Goal: Transaction & Acquisition: Book appointment/travel/reservation

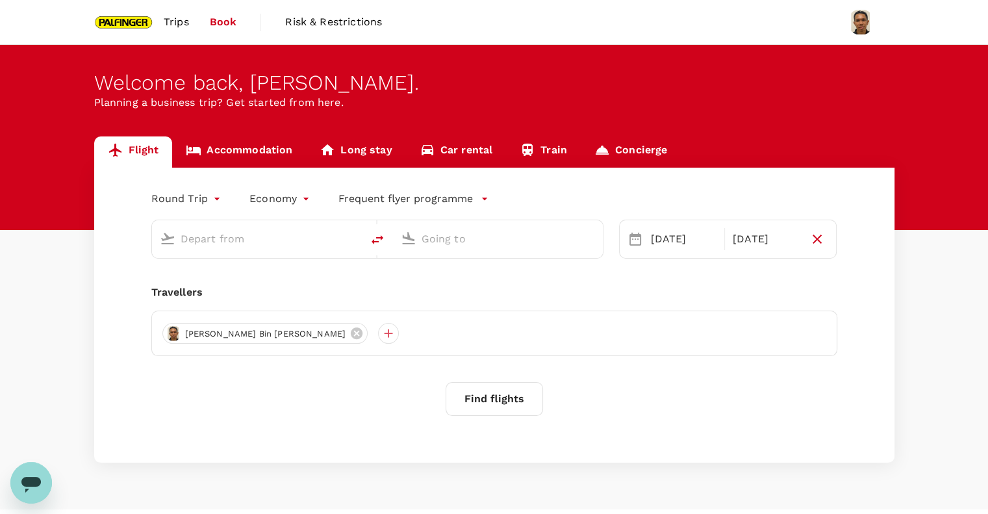
click at [227, 243] on input "text" at bounding box center [258, 239] width 154 height 20
type input "Singapore Changi (SIN)"
type input "Chennai Intl (MAA)"
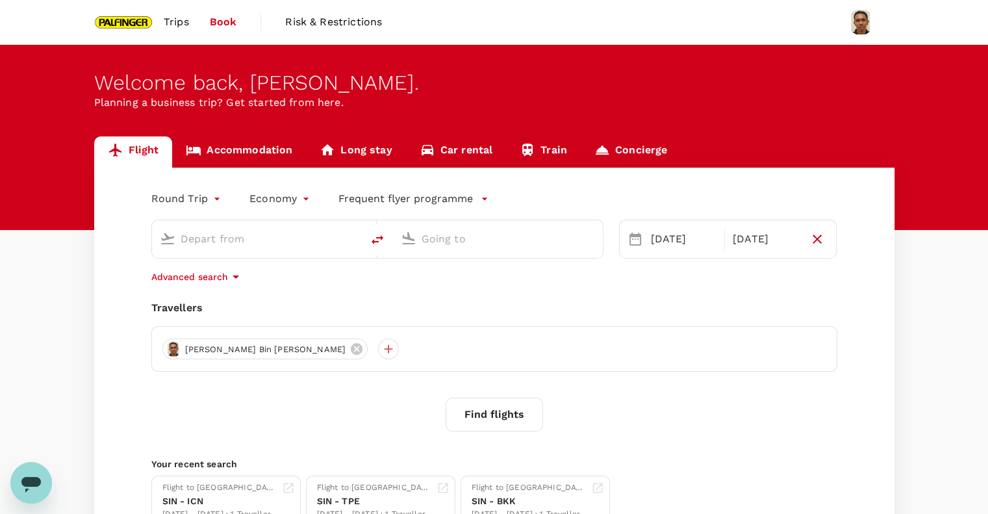
type input "Singapore Changi (SIN)"
click at [461, 242] on input "Chennai Intl (MAA)" at bounding box center [499, 239] width 154 height 20
type input "b"
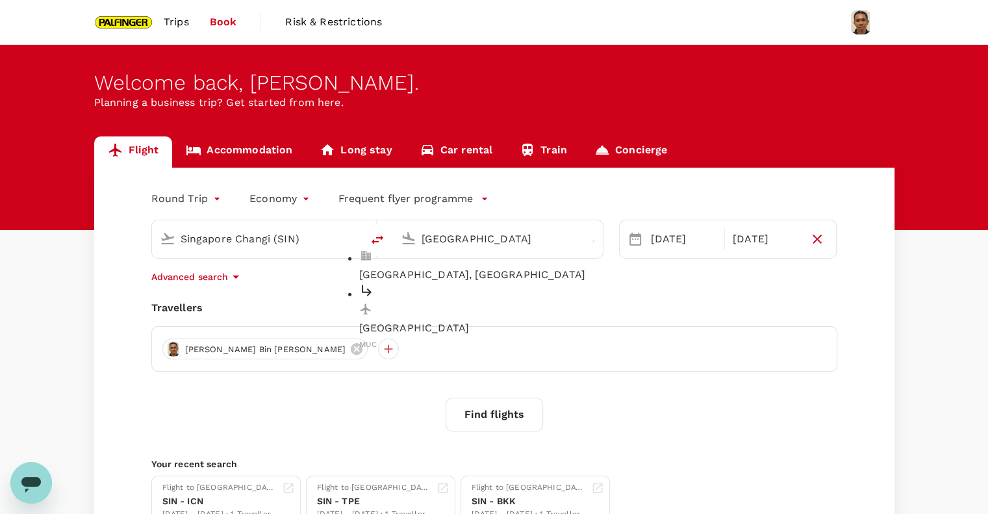
click at [562, 320] on p "[GEOGRAPHIC_DATA]" at bounding box center [508, 328] width 299 height 16
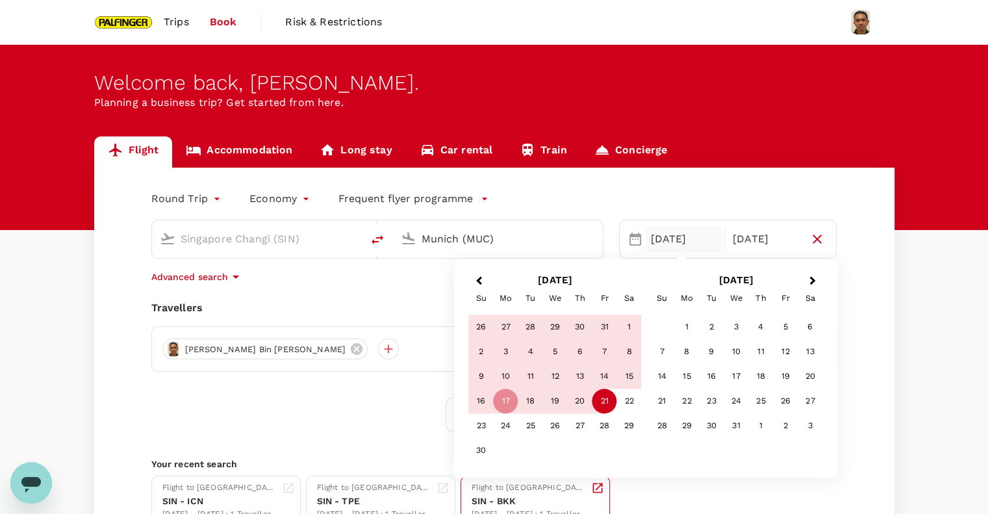
type input "Munich (MUC)"
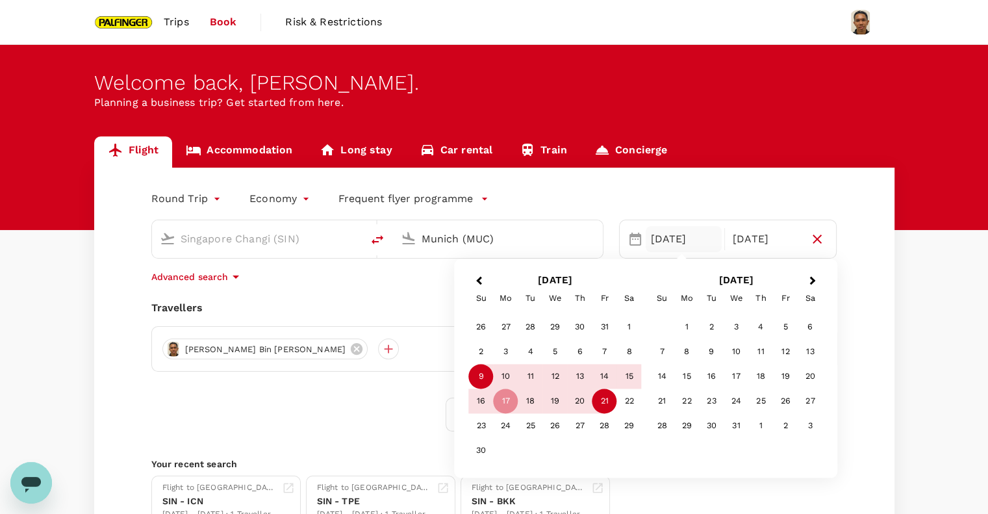
click at [478, 374] on div "9" at bounding box center [481, 377] width 25 height 25
click at [632, 380] on div "15" at bounding box center [629, 377] width 25 height 25
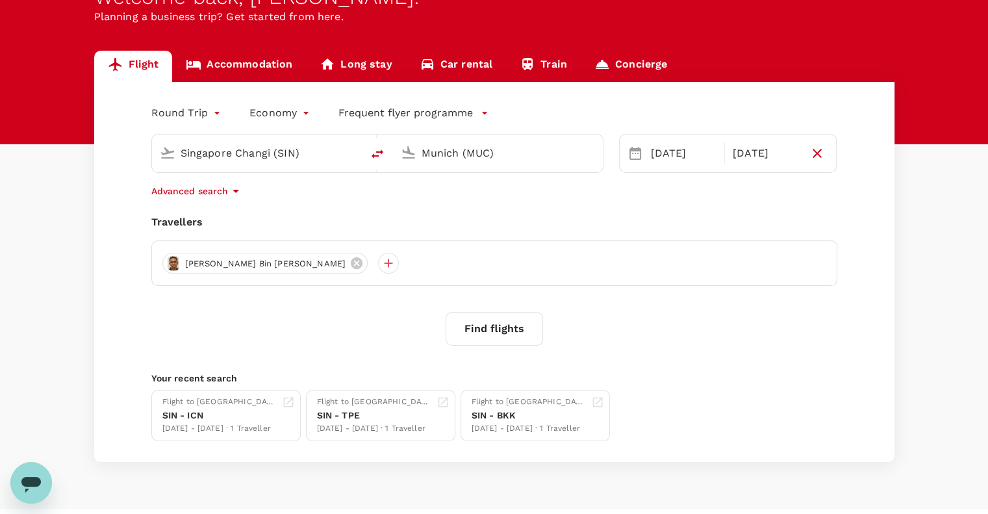
scroll to position [86, 0]
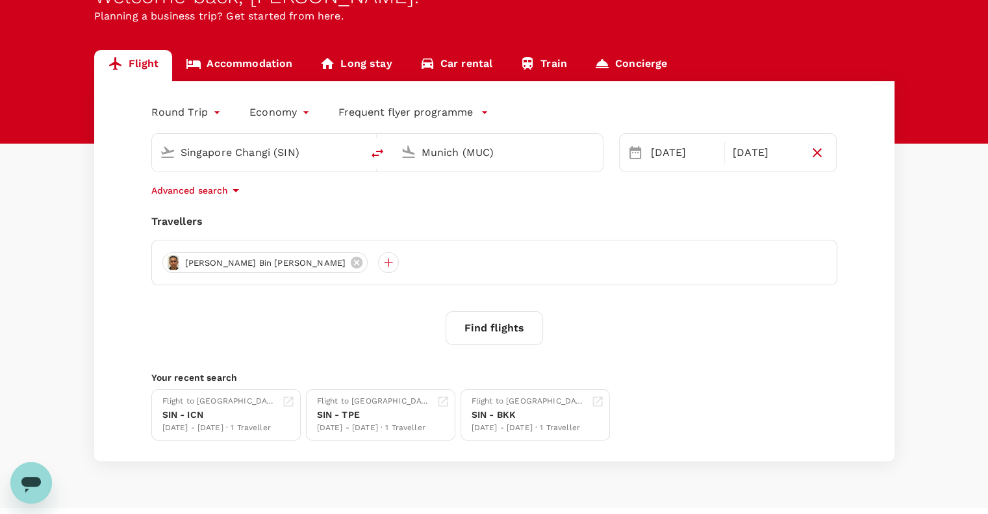
click at [502, 326] on button "Find flights" at bounding box center [494, 328] width 97 height 34
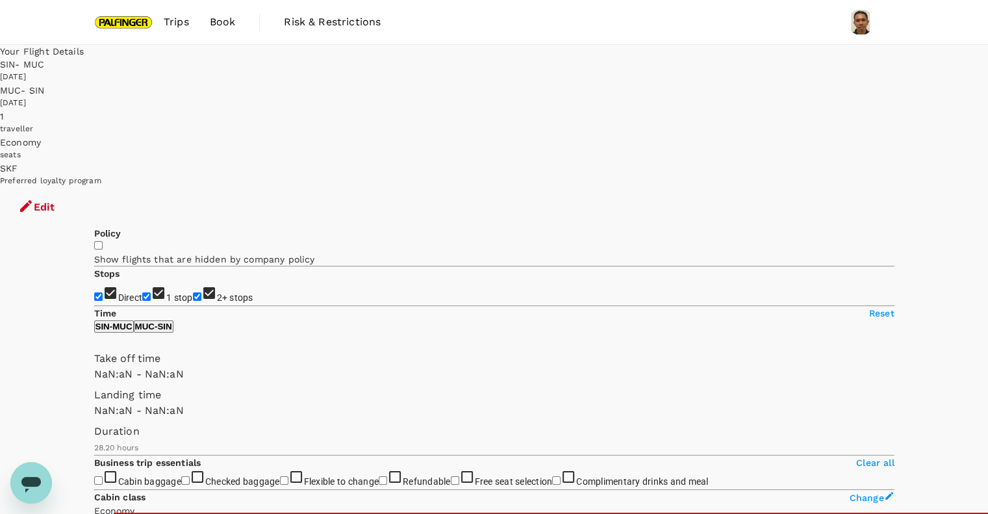
type input "SGD"
type input "1440"
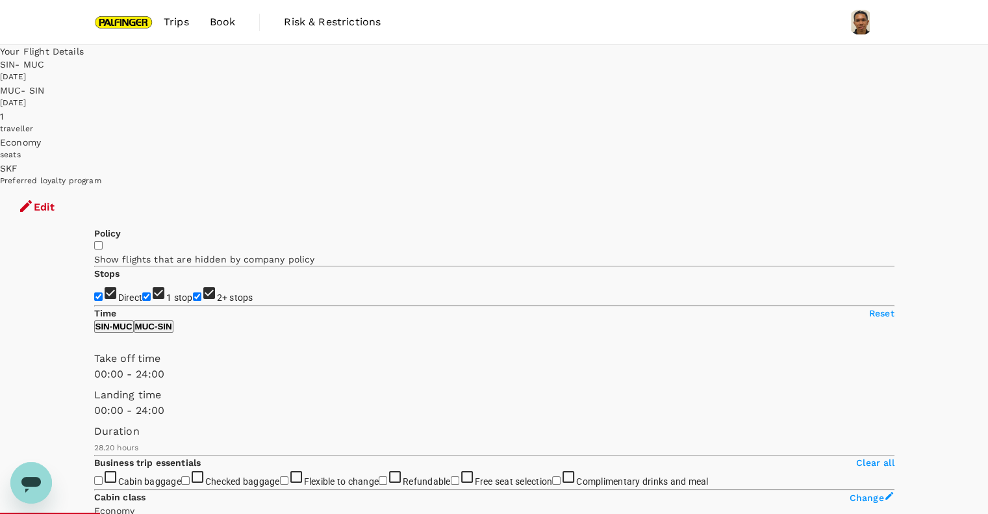
type input "2235"
click at [142, 292] on input "1 stop" at bounding box center [146, 296] width 8 height 8
checkbox input "false"
click at [193, 292] on input "2+ stops" at bounding box center [197, 296] width 8 height 8
checkbox input "false"
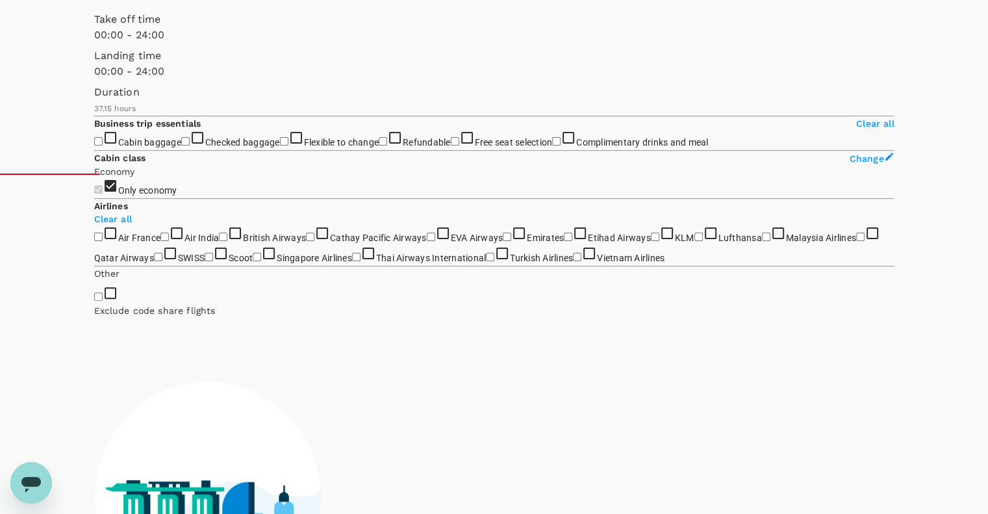
scroll to position [346, 0]
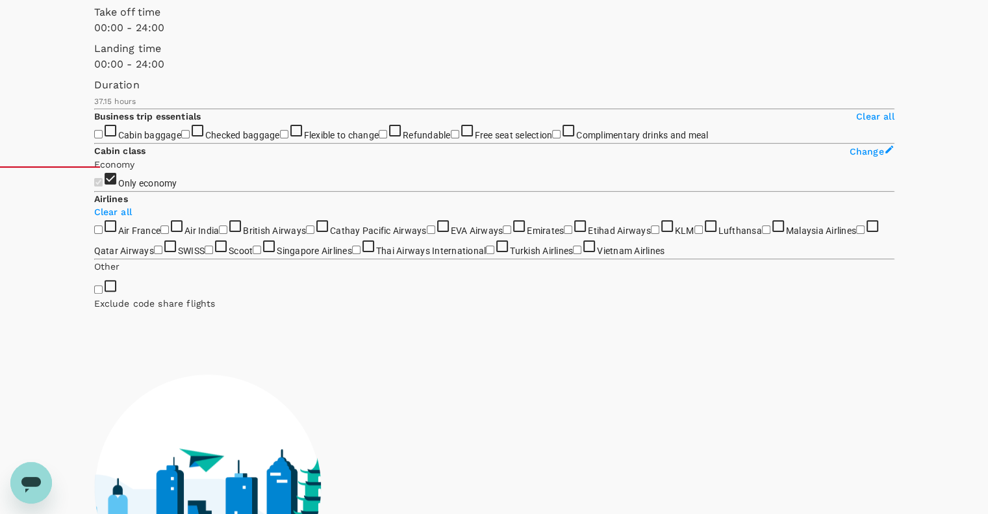
click at [181, 138] on input "Checked baggage" at bounding box center [185, 134] width 8 height 8
checkbox input "true"
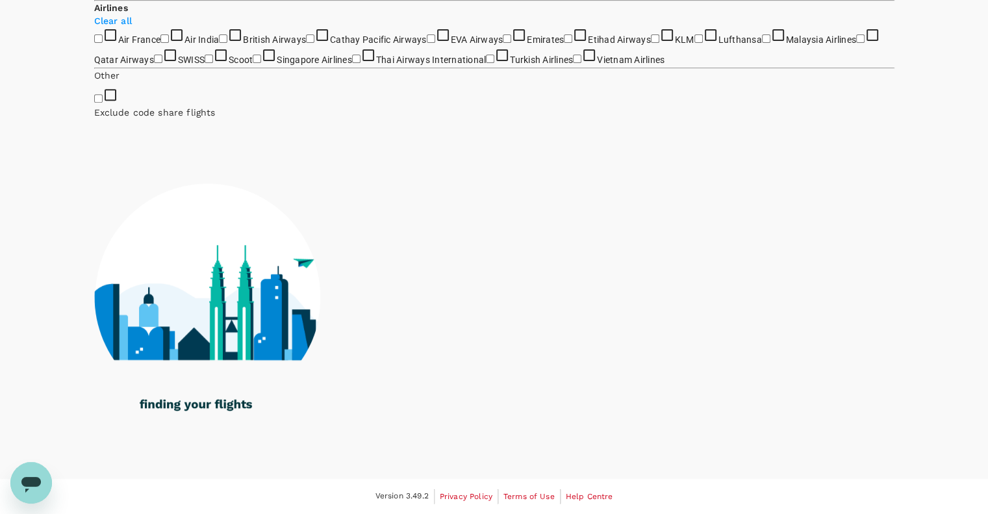
scroll to position [866, 0]
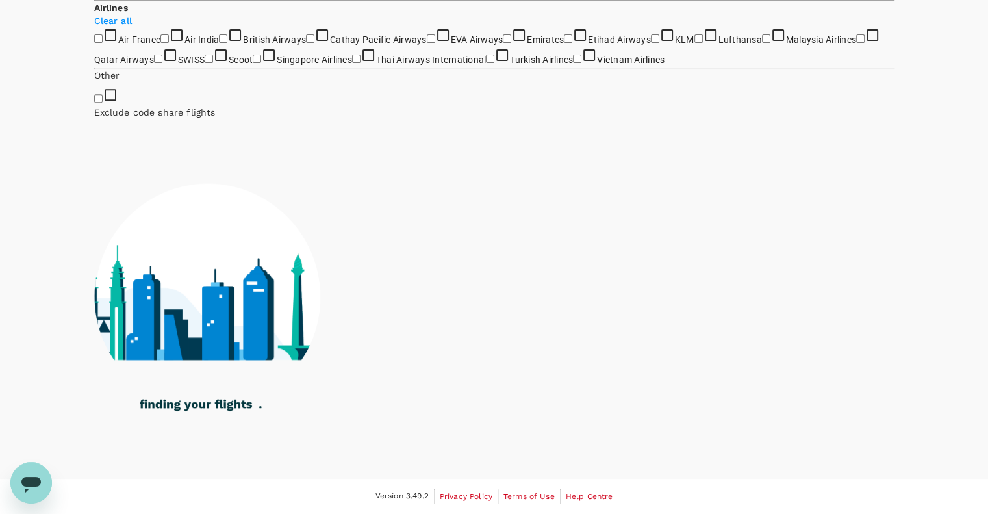
click at [253, 63] on input "Singapore Airlines" at bounding box center [257, 59] width 8 height 8
checkbox input "true"
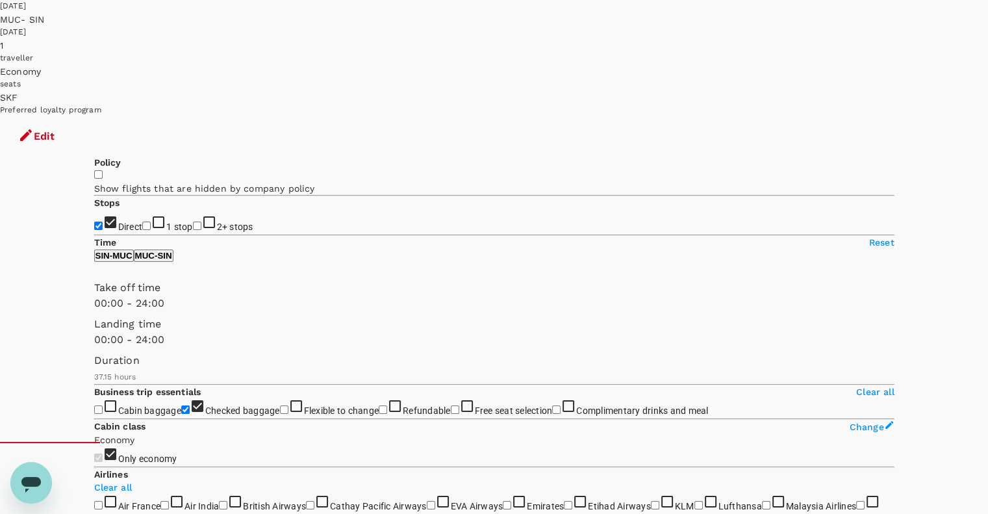
scroll to position [0, 0]
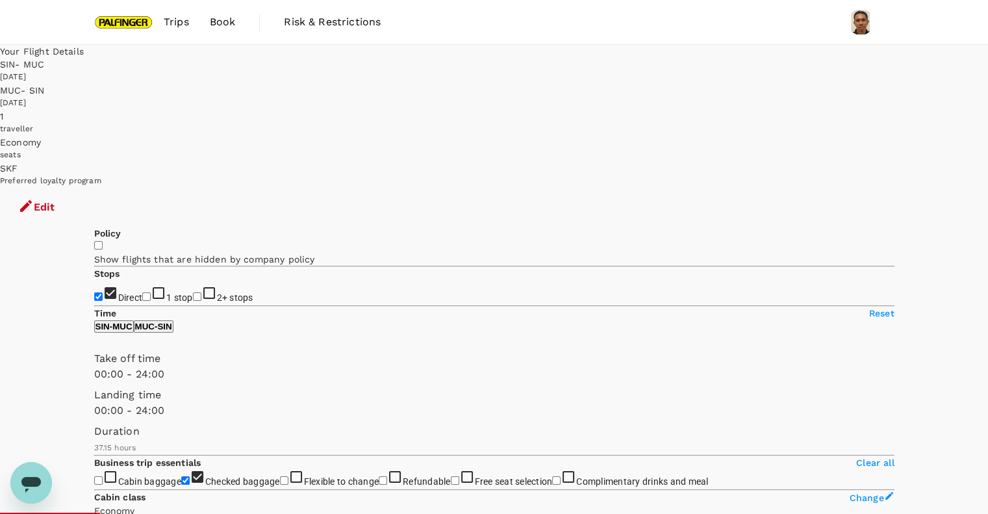
type input "SGD"
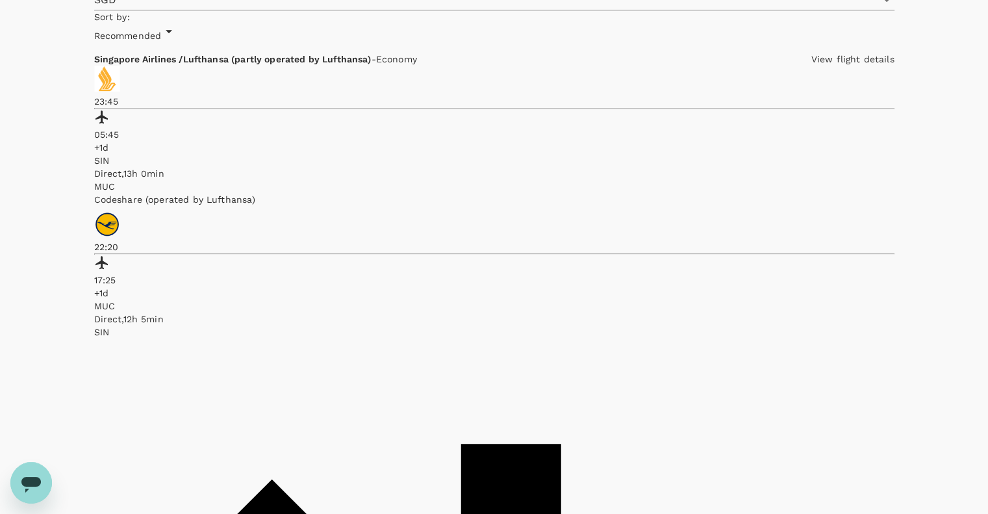
scroll to position [943, 0]
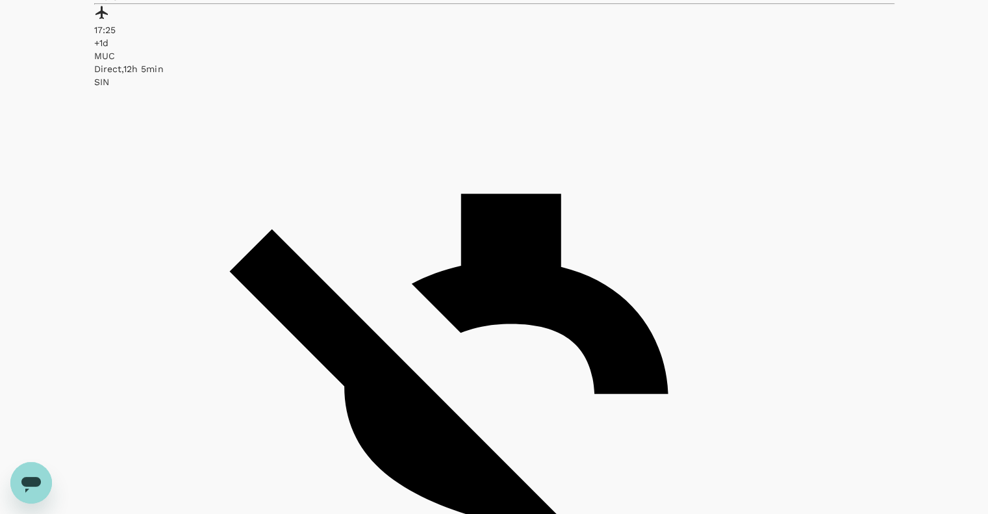
checkbox input "true"
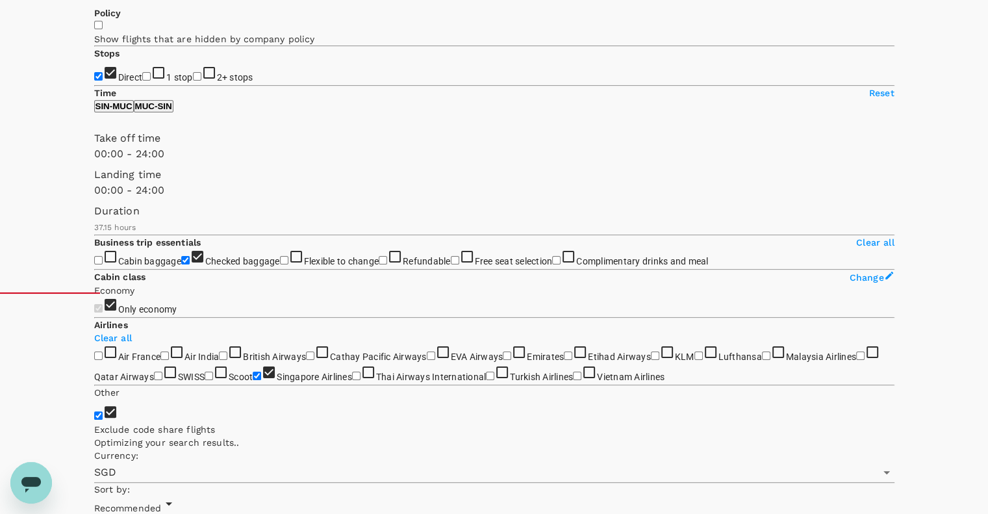
scroll to position [16, 0]
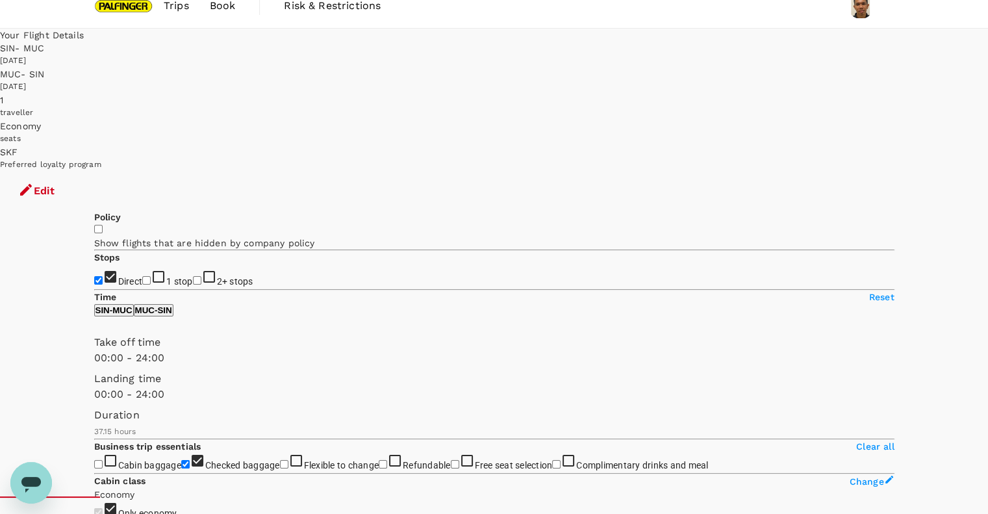
checkbox input "false"
checkbox input "true"
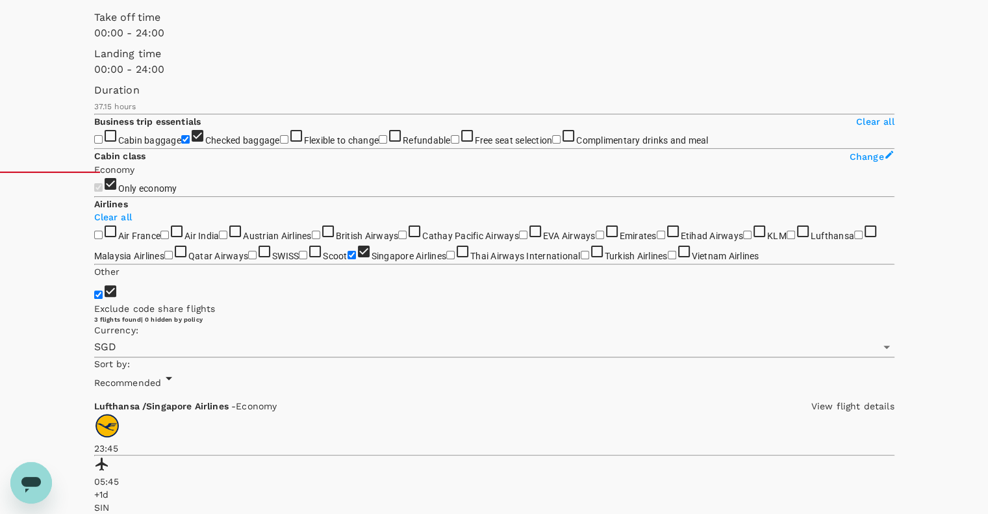
scroll to position [363, 0]
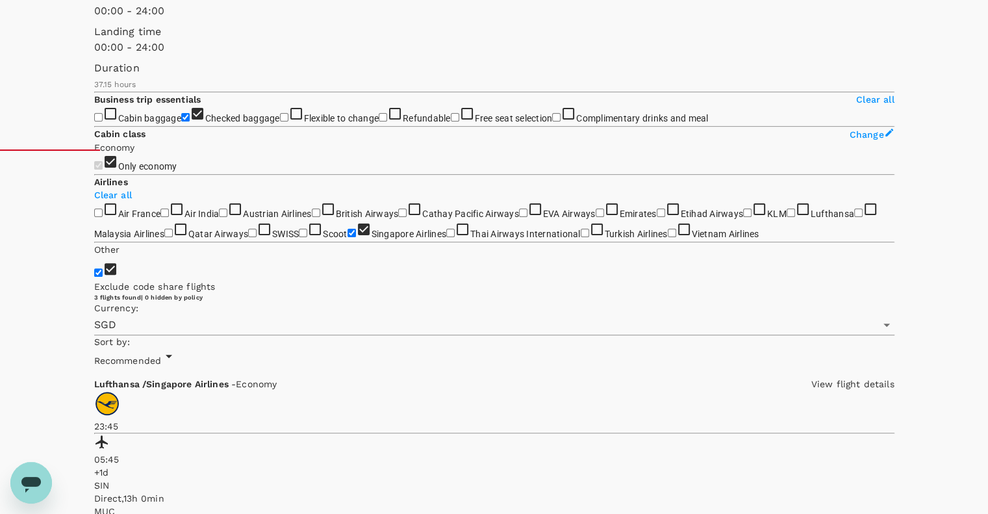
click at [850, 140] on span "Change" at bounding box center [867, 134] width 34 height 10
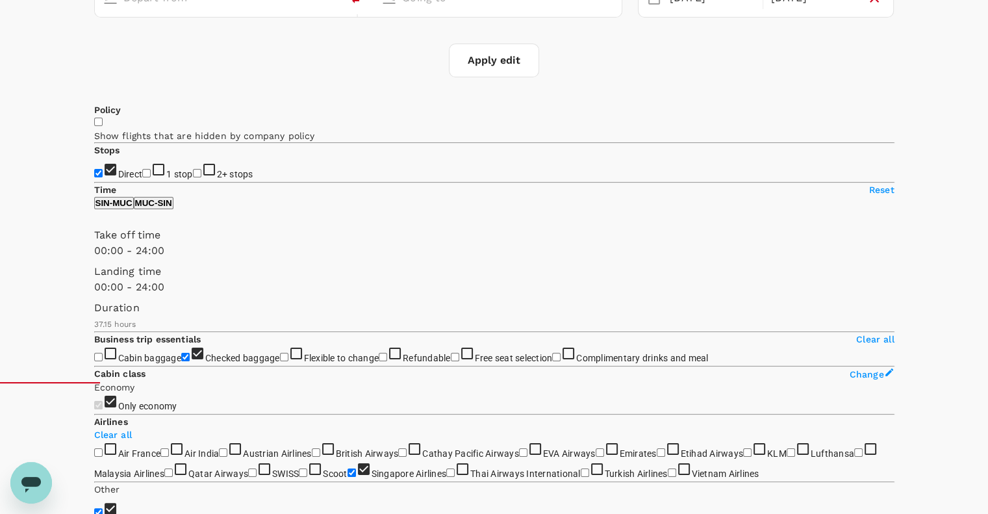
type input "Singapore Changi (SIN)"
type input "Munich (MUC)"
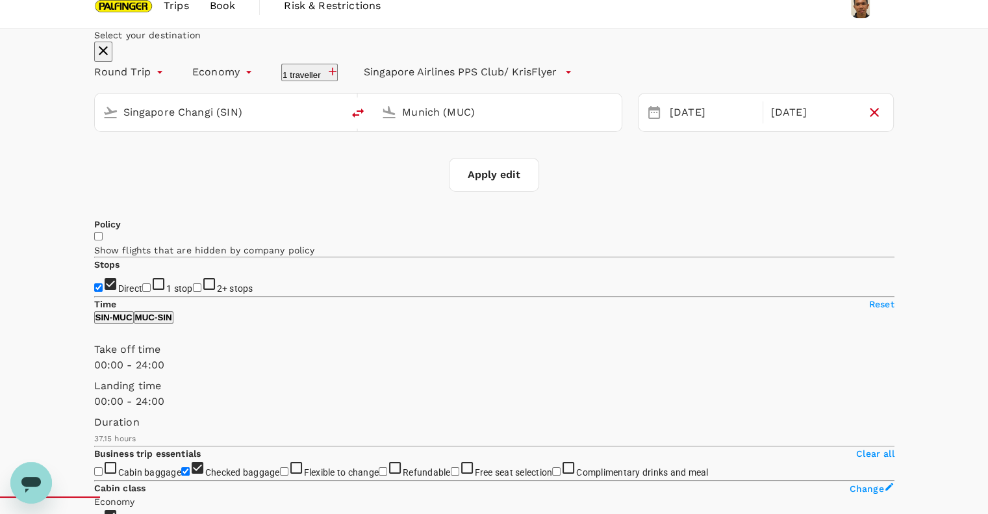
scroll to position [0, 0]
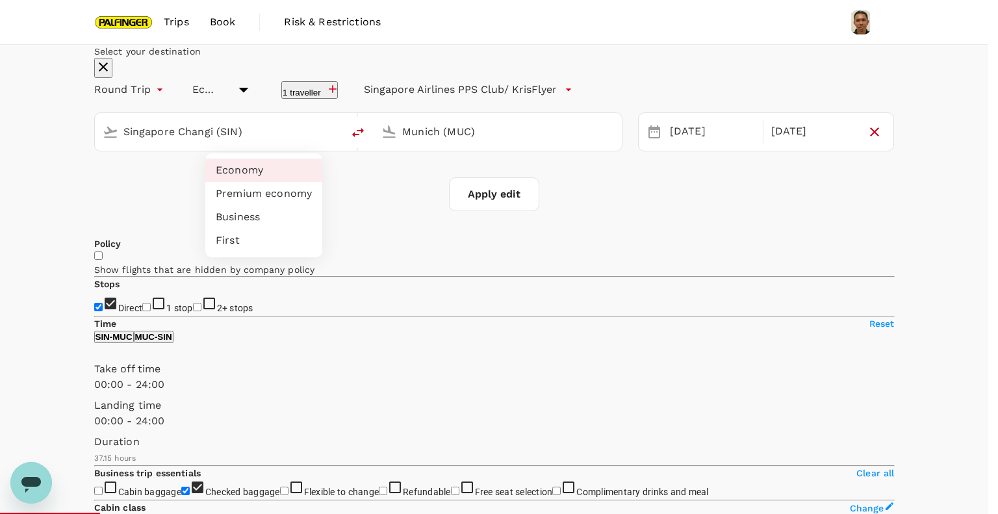
drag, startPoint x: 261, startPoint y: 194, endPoint x: 269, endPoint y: 194, distance: 7.8
click at [261, 194] on li "Premium economy" at bounding box center [263, 193] width 117 height 23
type input "premium-economy"
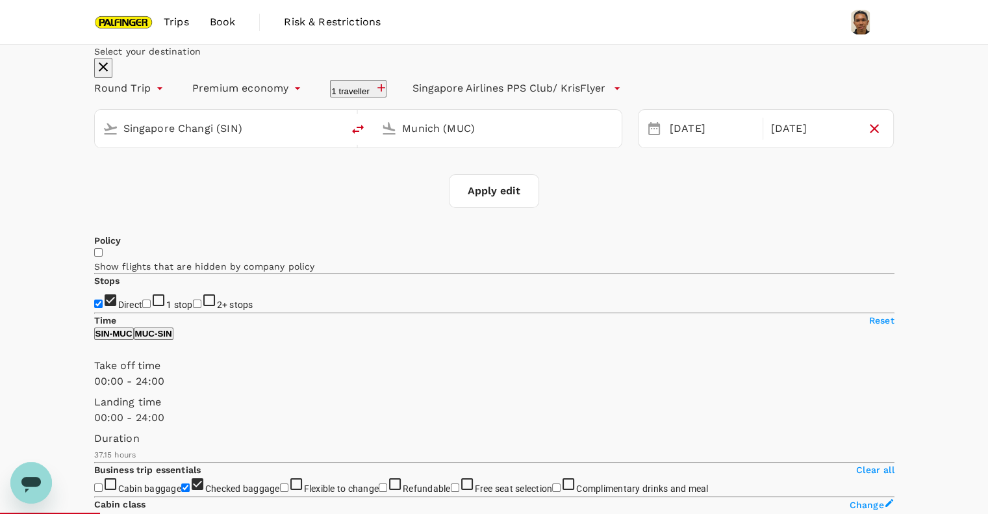
click at [500, 208] on button "Apply edit" at bounding box center [494, 191] width 90 height 34
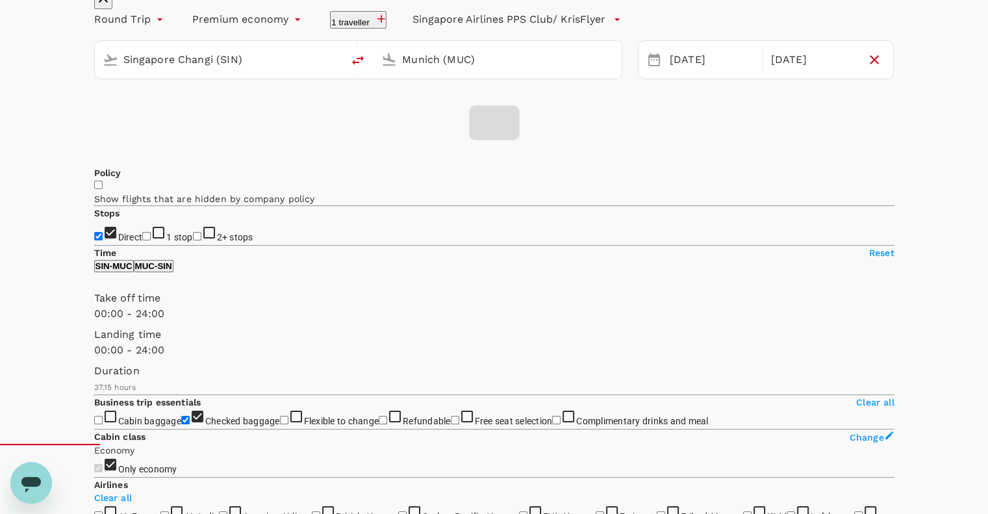
scroll to position [173, 0]
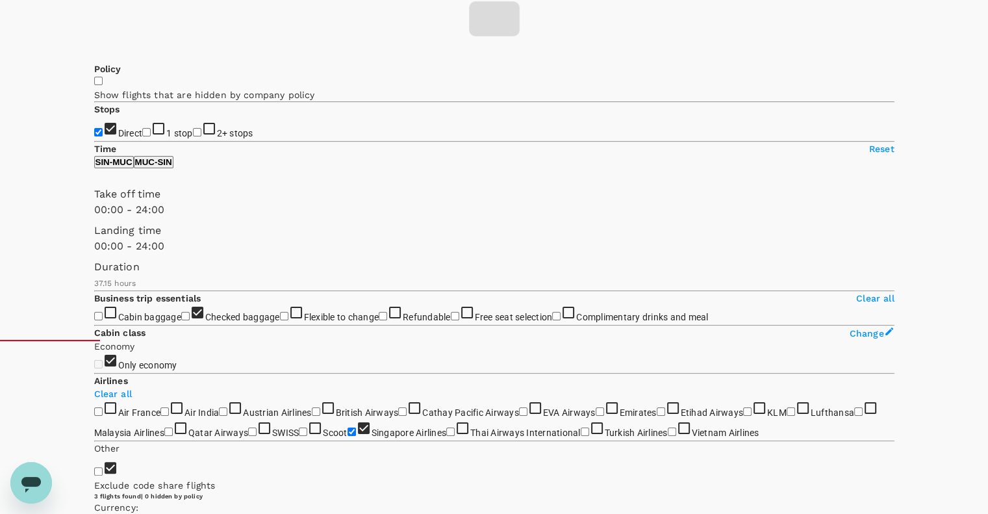
checkbox input "false"
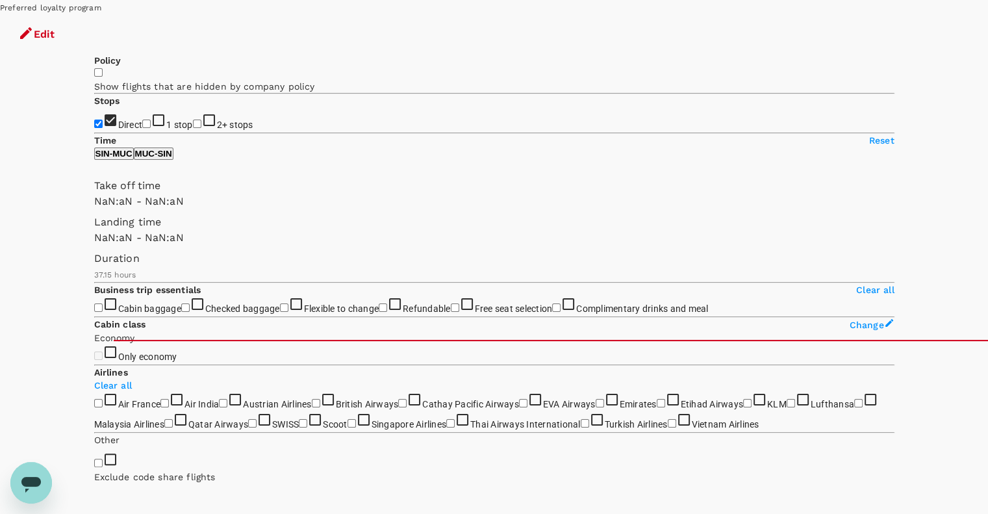
checkbox input "false"
type input "1440"
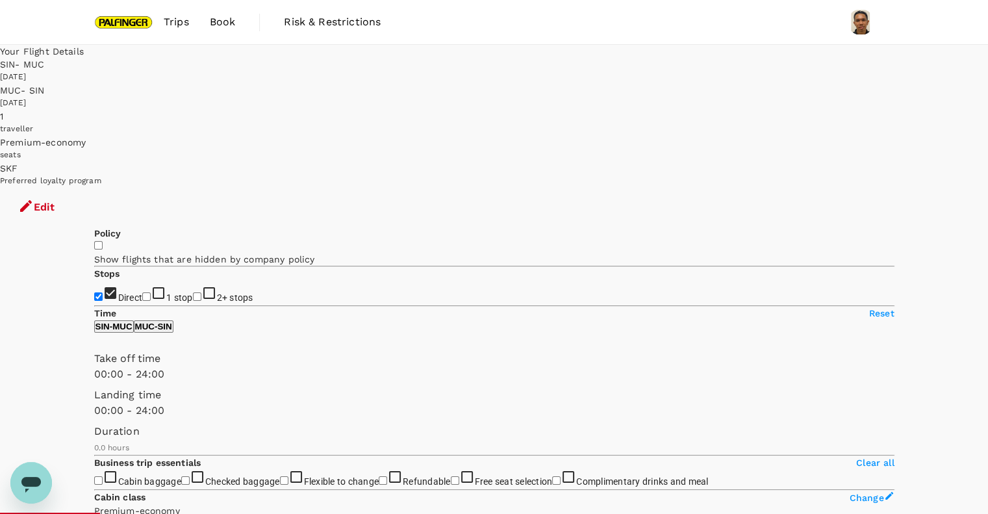
click at [103, 292] on input "Direct" at bounding box center [98, 296] width 8 height 8
click at [98, 292] on input "Direct" at bounding box center [98, 296] width 8 height 8
checkbox input "true"
type input "1750"
checkbox input "true"
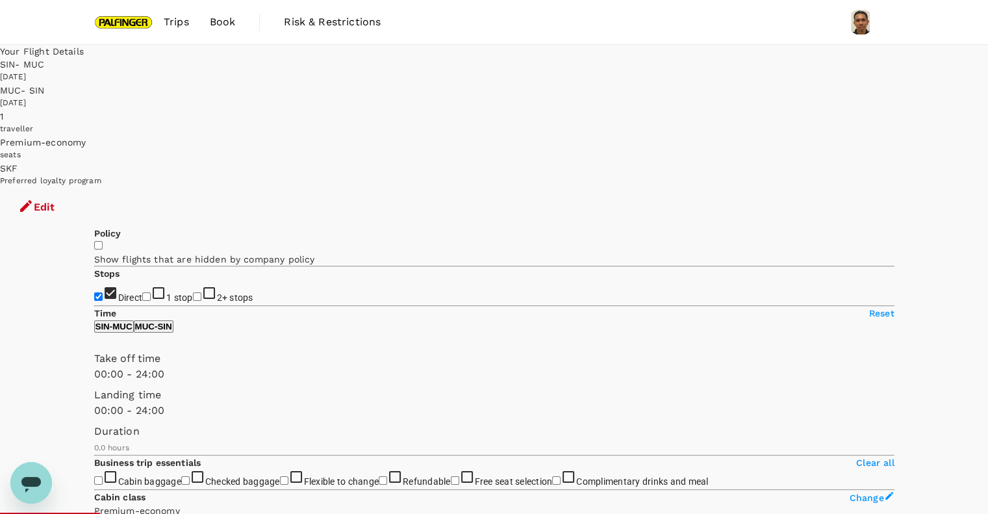
type input "795"
click at [103, 292] on input "Direct" at bounding box center [98, 296] width 8 height 8
click at [100, 292] on input "Direct" at bounding box center [98, 296] width 8 height 8
checkbox input "true"
type input "1750"
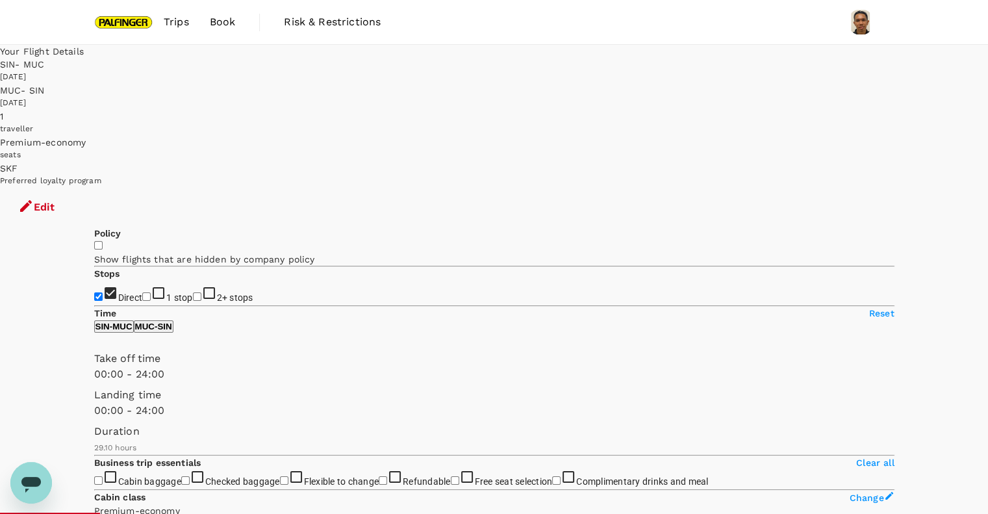
checkbox input "false"
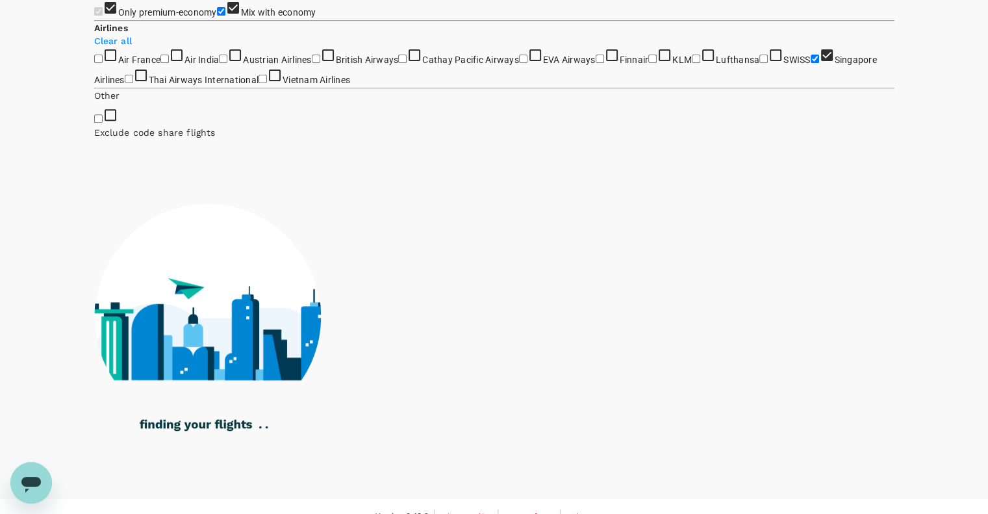
scroll to position [520, 0]
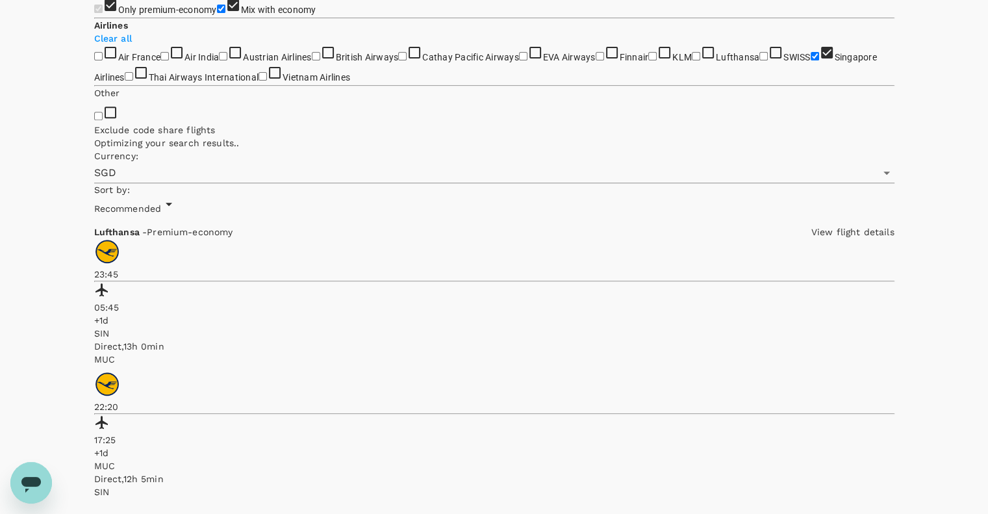
click at [217, 13] on input "Mix with economy" at bounding box center [221, 9] width 8 height 8
checkbox input "false"
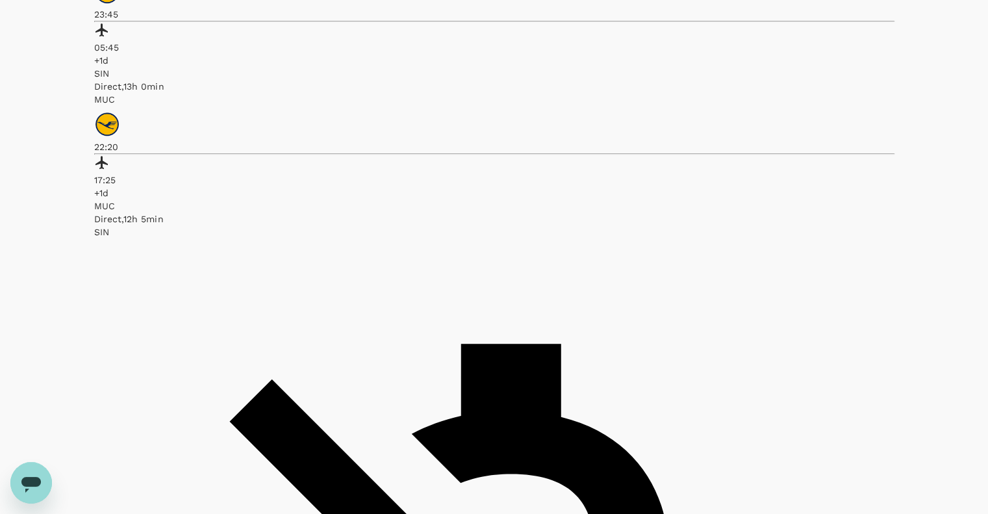
checkbox input "true"
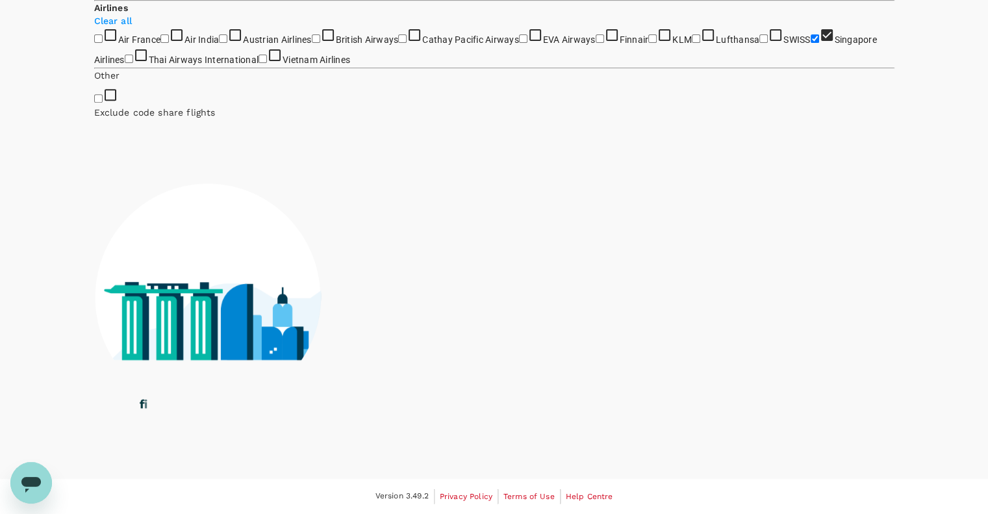
scroll to position [801, 0]
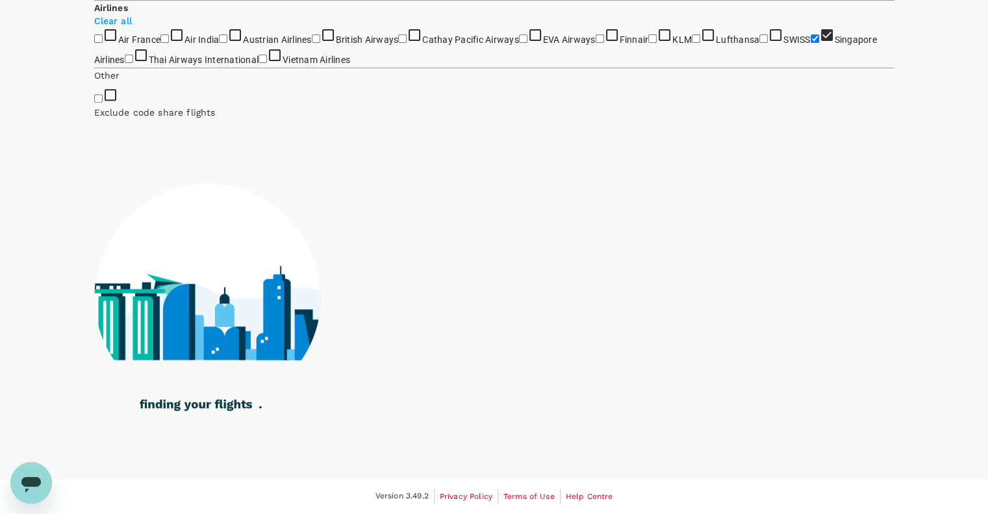
click at [98, 103] on input "Exclude code share flights" at bounding box center [98, 98] width 8 height 8
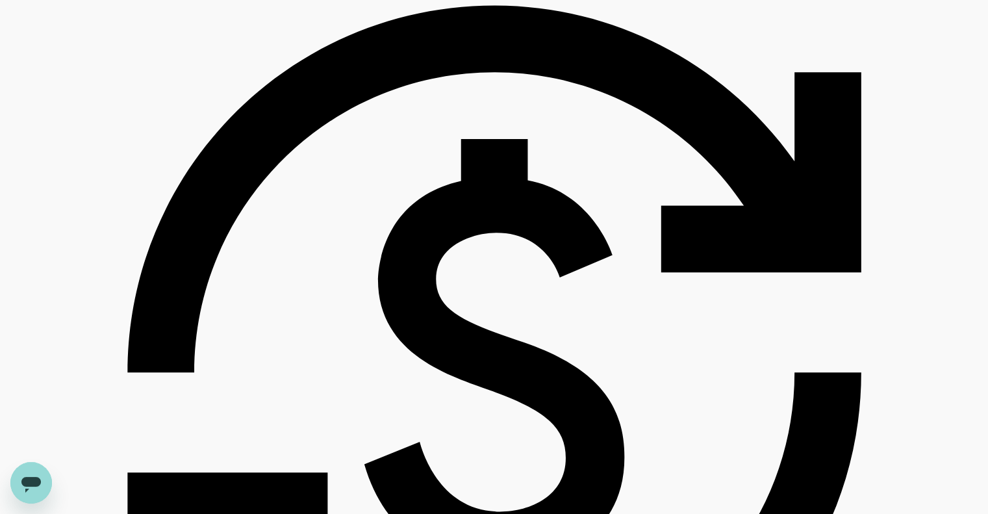
scroll to position [1040, 0]
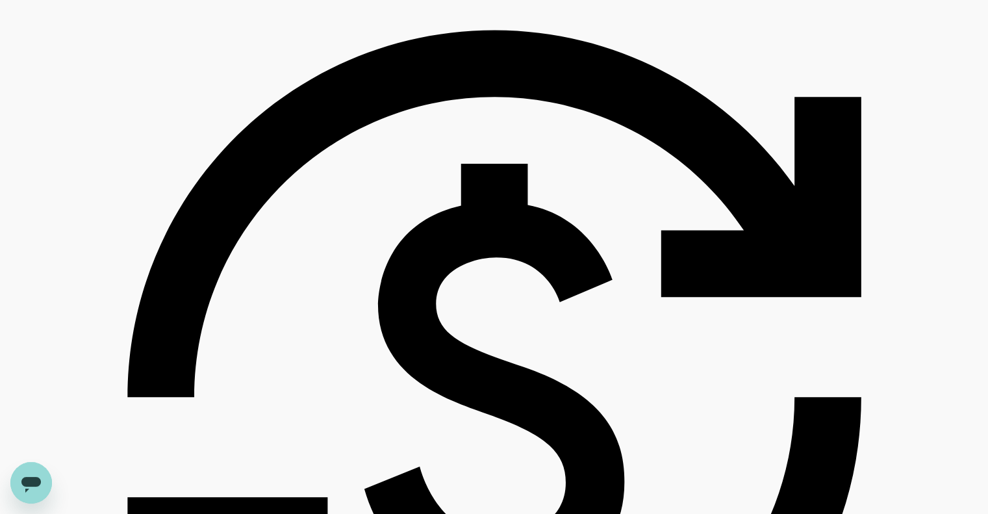
checkbox input "true"
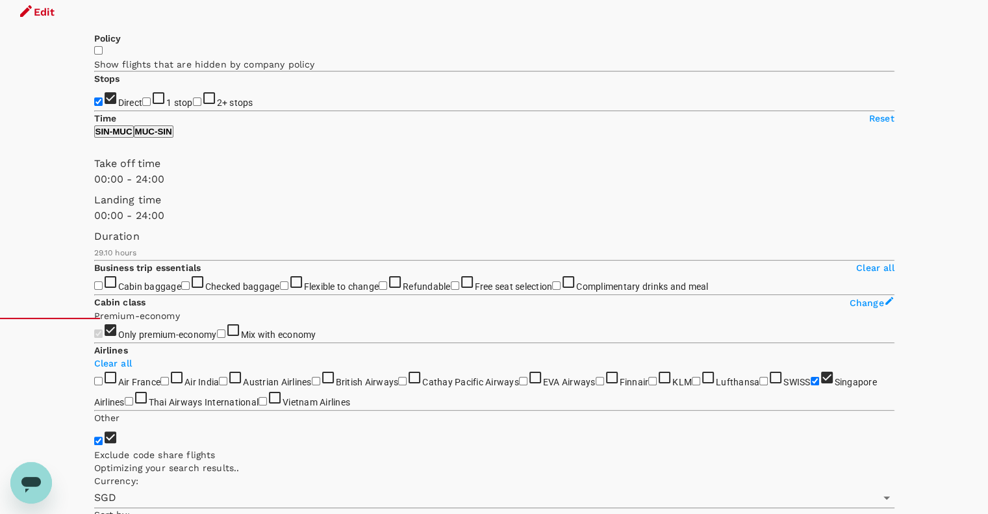
scroll to position [0, 0]
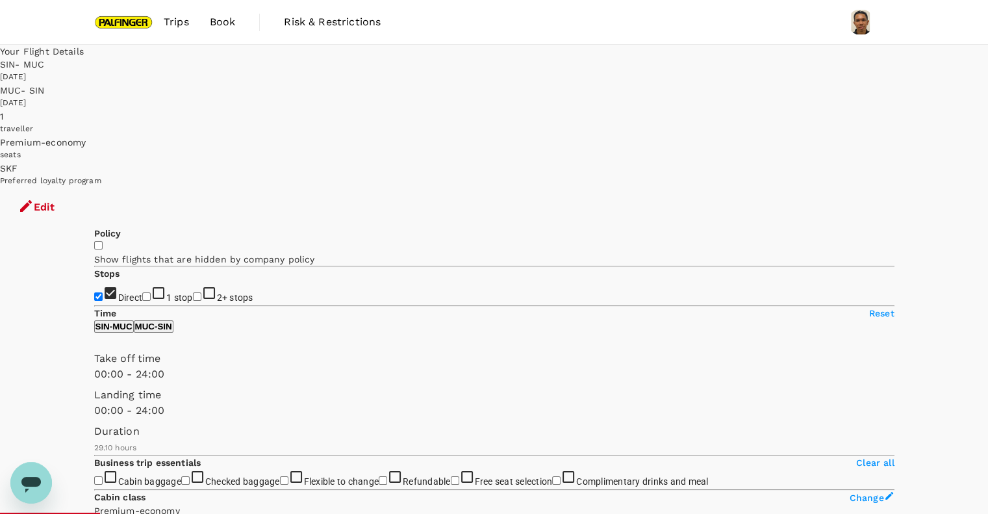
checkbox input "false"
checkbox input "true"
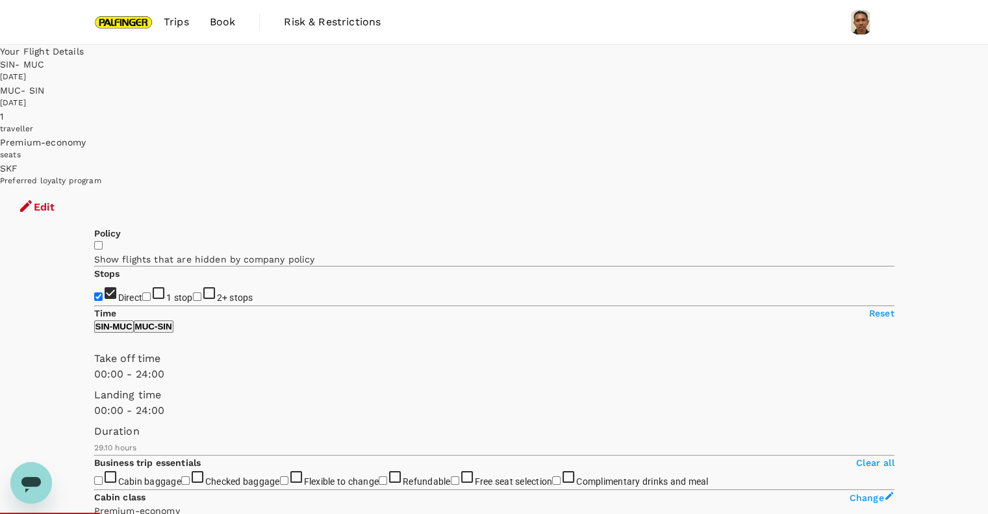
click at [73, 188] on button "Edit" at bounding box center [36, 207] width 73 height 39
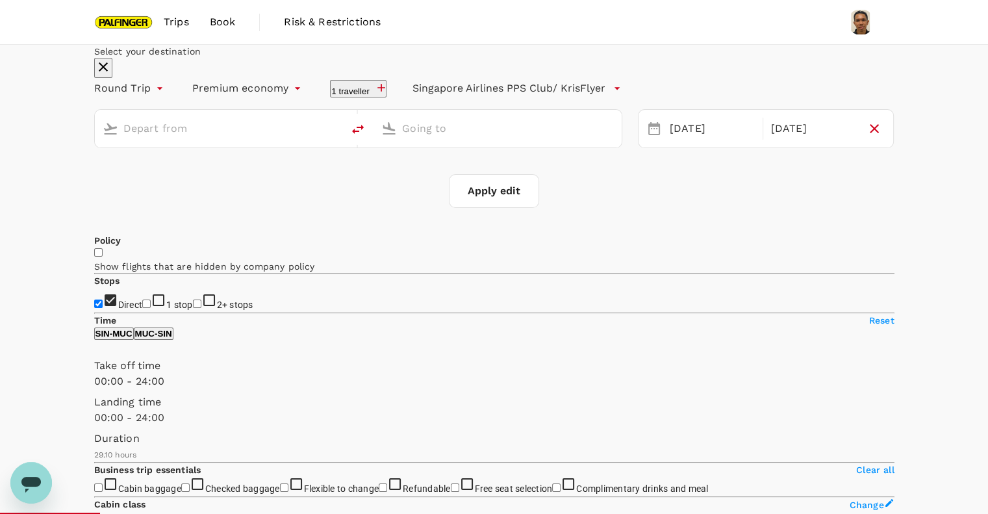
type input "Singapore Changi (SIN)"
type input "Munich (MUC)"
click at [684, 142] on div "[DATE]" at bounding box center [713, 128] width 96 height 25
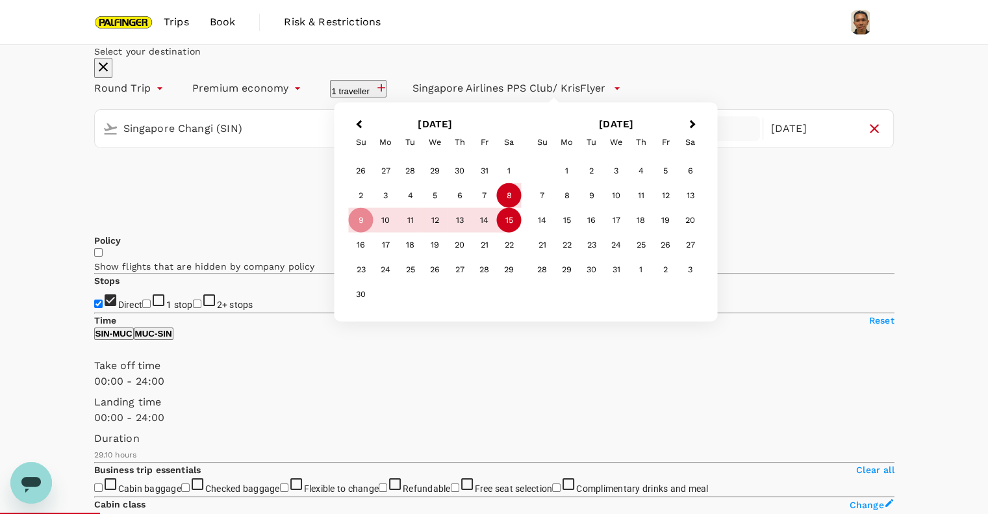
click at [522, 208] on div "8" at bounding box center [509, 195] width 25 height 25
click at [522, 233] on div "15" at bounding box center [509, 220] width 25 height 25
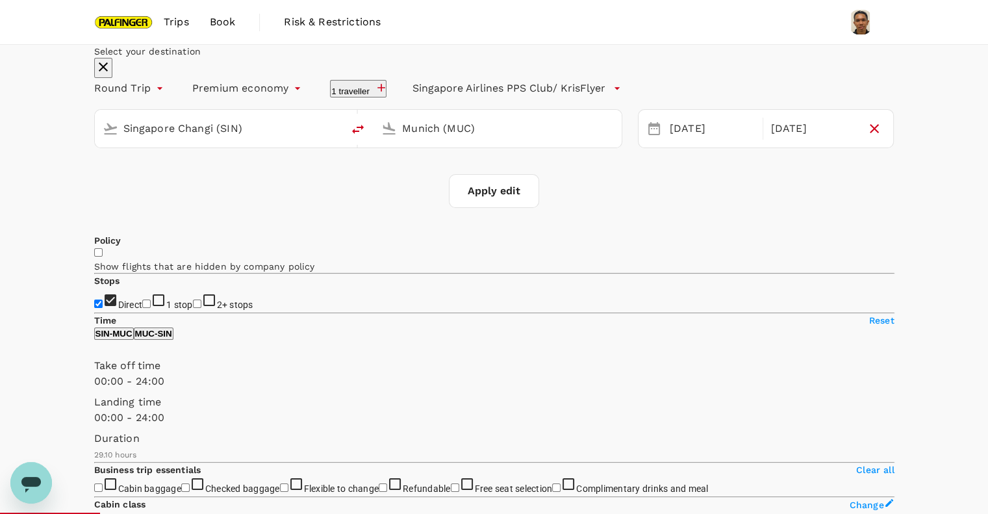
click at [470, 208] on button "Apply edit" at bounding box center [494, 191] width 90 height 34
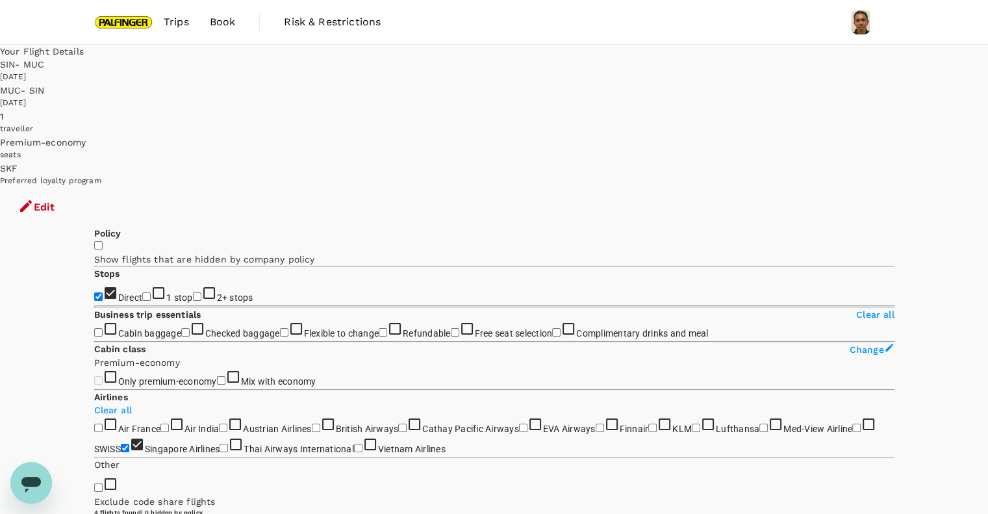
checkbox input "false"
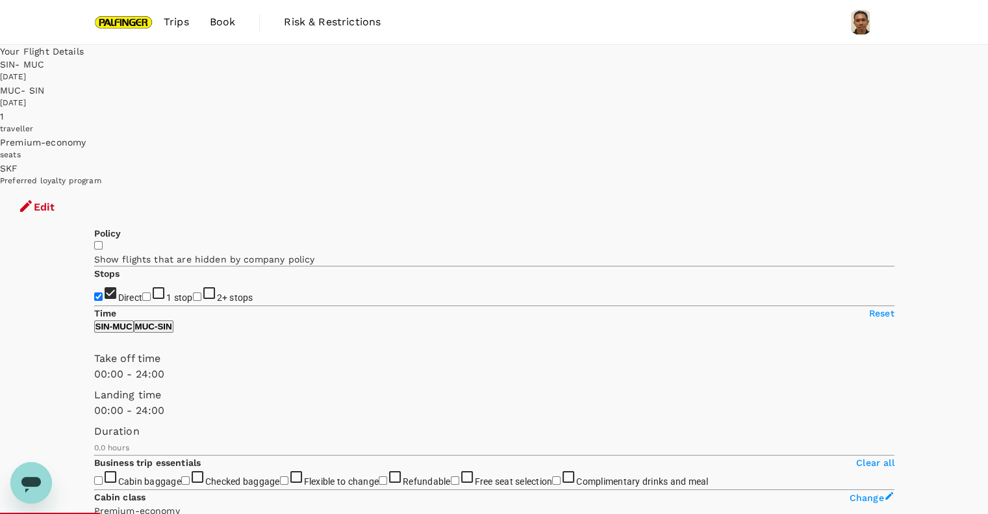
type input "1795"
checkbox input "true"
click at [99, 292] on input "Direct" at bounding box center [98, 296] width 8 height 8
click at [100, 292] on input "Direct" at bounding box center [98, 296] width 8 height 8
checkbox input "true"
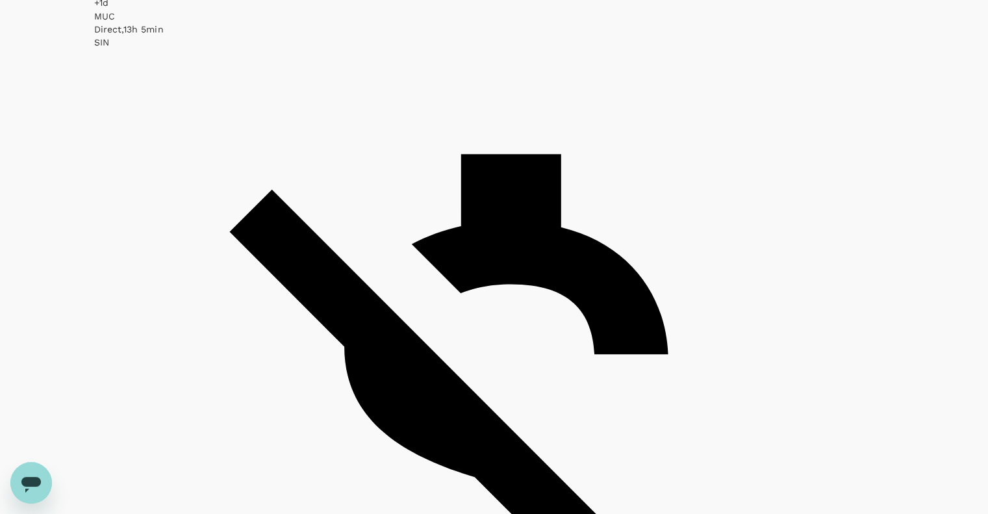
scroll to position [780, 0]
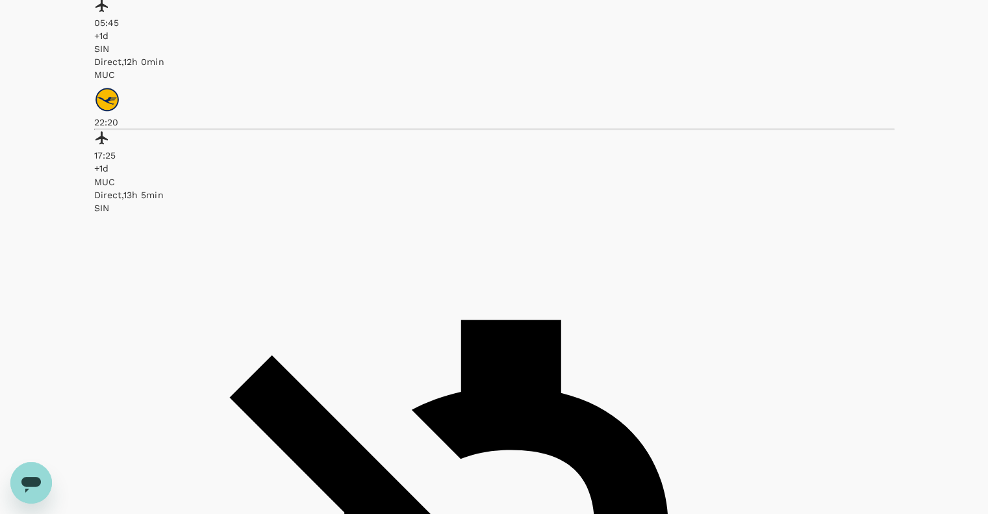
drag, startPoint x: 92, startPoint y: 270, endPoint x: 100, endPoint y: 265, distance: 9.6
checkbox input "true"
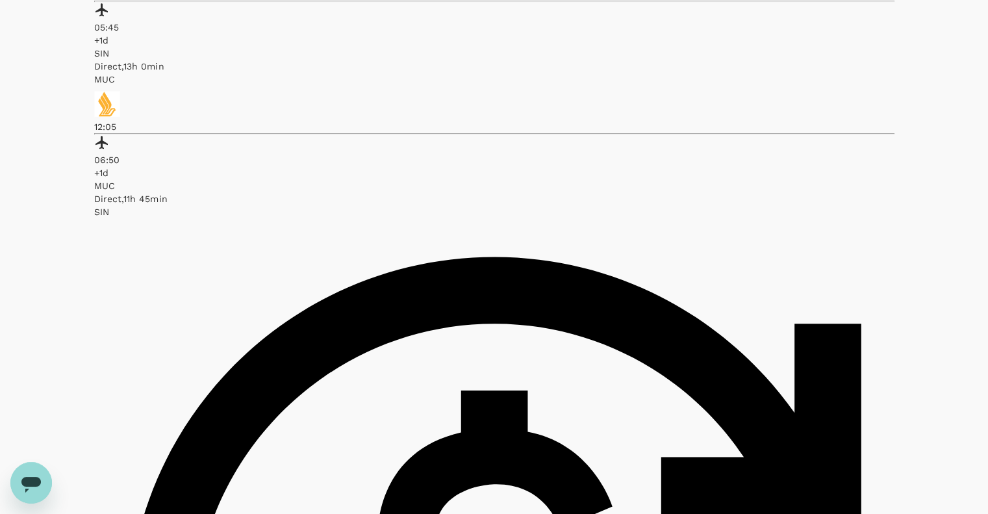
checkbox input "true"
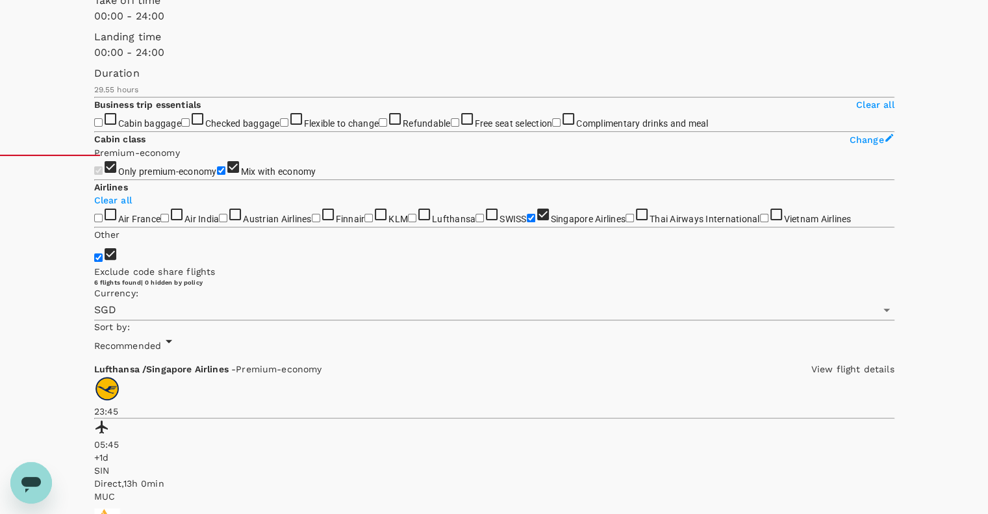
scroll to position [606, 0]
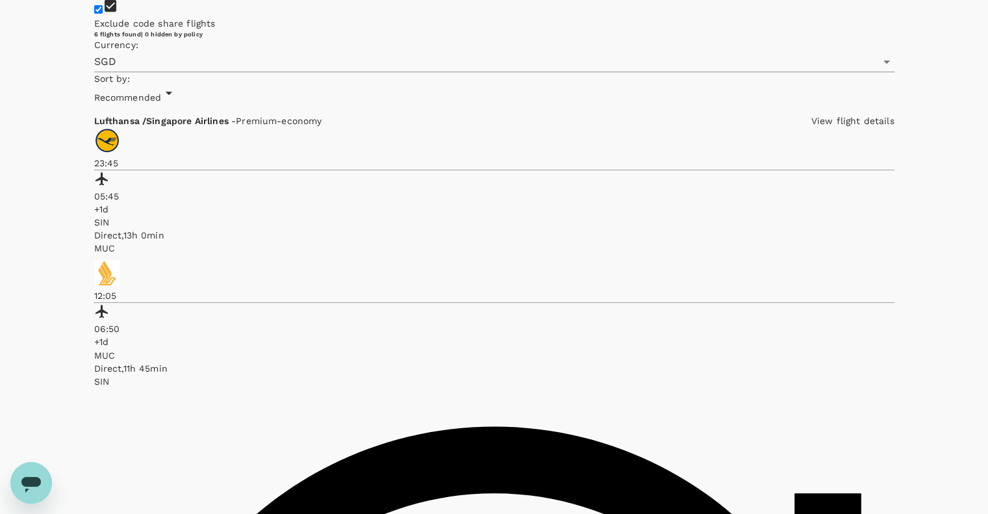
checkbox input "false"
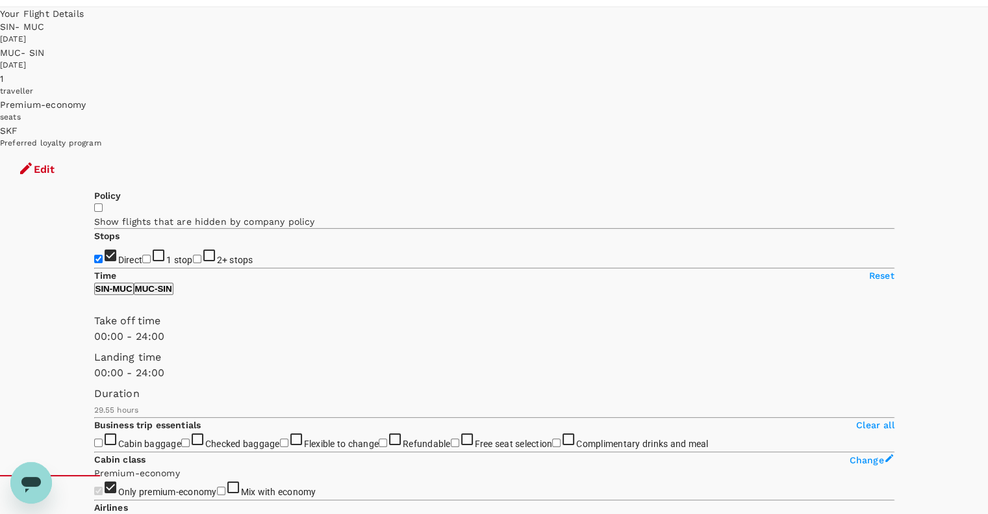
scroll to position [0, 0]
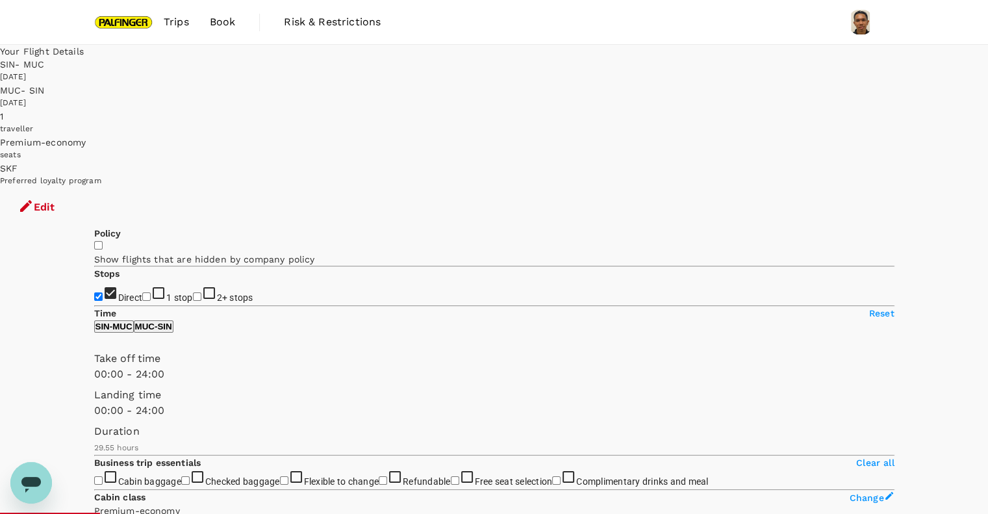
click at [73, 188] on button "Edit" at bounding box center [36, 207] width 73 height 39
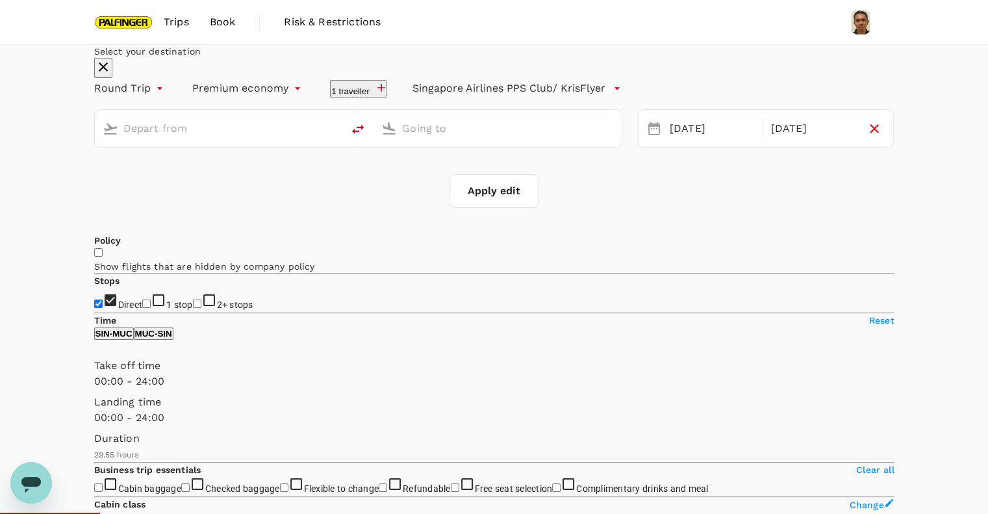
type input "Singapore Changi (SIN)"
type input "Munich (MUC)"
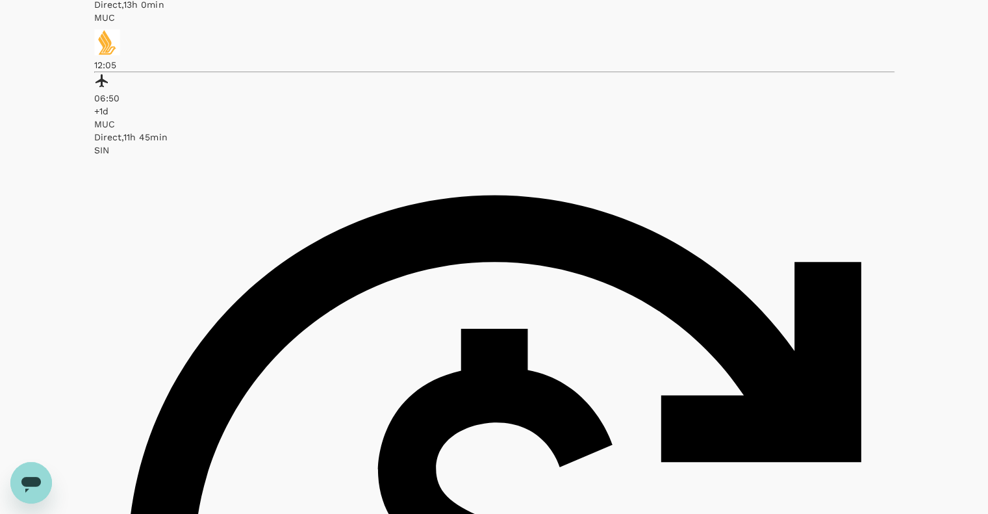
scroll to position [866, 0]
